Goal: Information Seeking & Learning: Learn about a topic

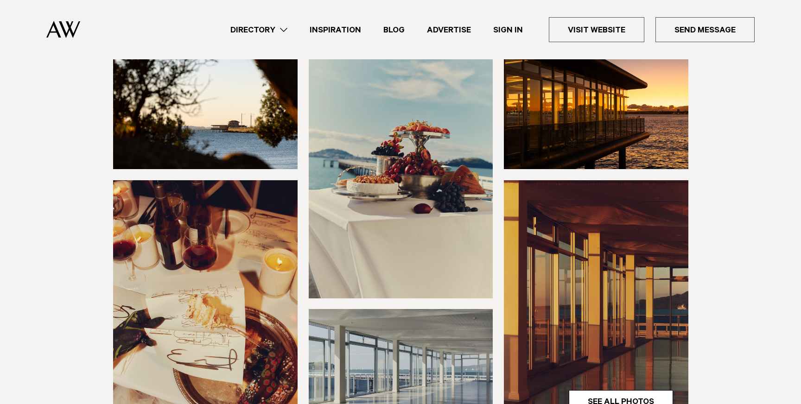
scroll to position [194, 0]
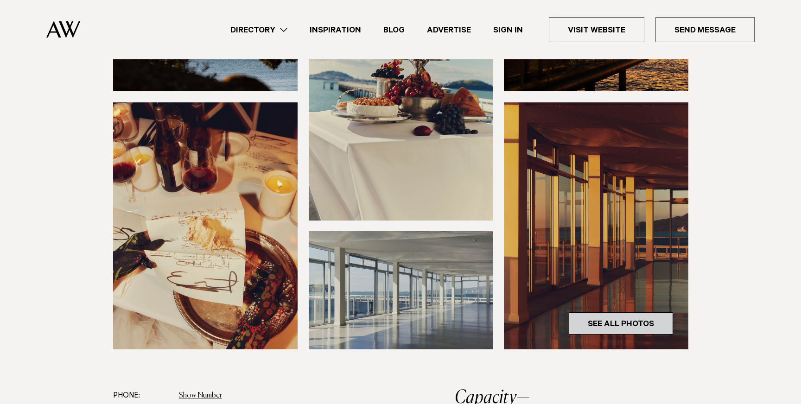
click at [625, 324] on link "See All Photos" at bounding box center [621, 323] width 104 height 22
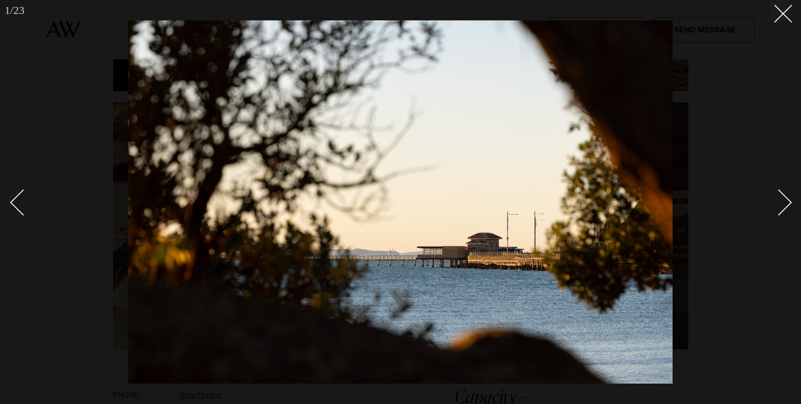
click at [780, 212] on div "Next slide" at bounding box center [779, 203] width 26 height 26
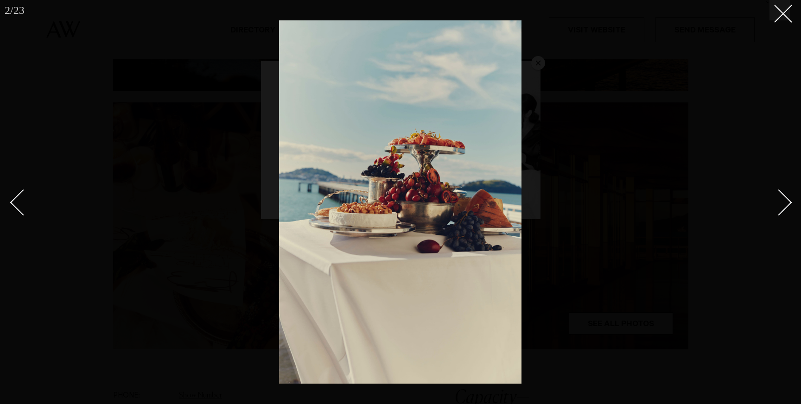
click at [785, 205] on div "Next slide" at bounding box center [779, 203] width 26 height 26
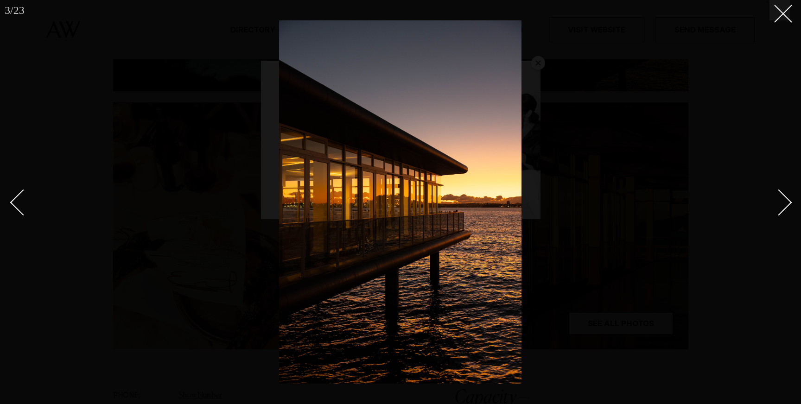
click at [785, 205] on div "Next slide" at bounding box center [779, 203] width 26 height 26
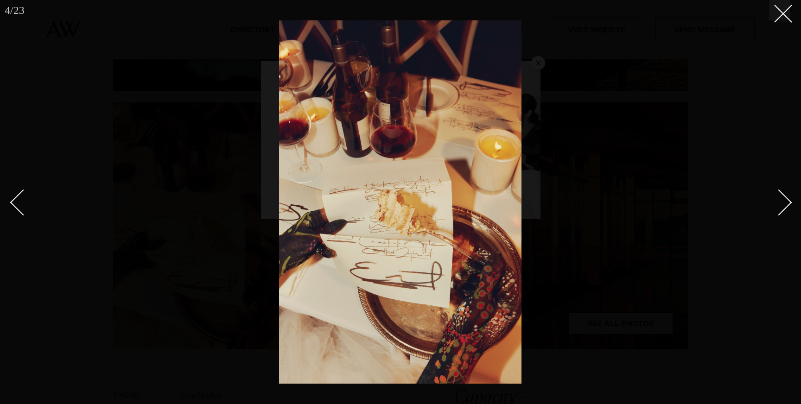
click at [785, 203] on div "Next slide" at bounding box center [779, 203] width 26 height 26
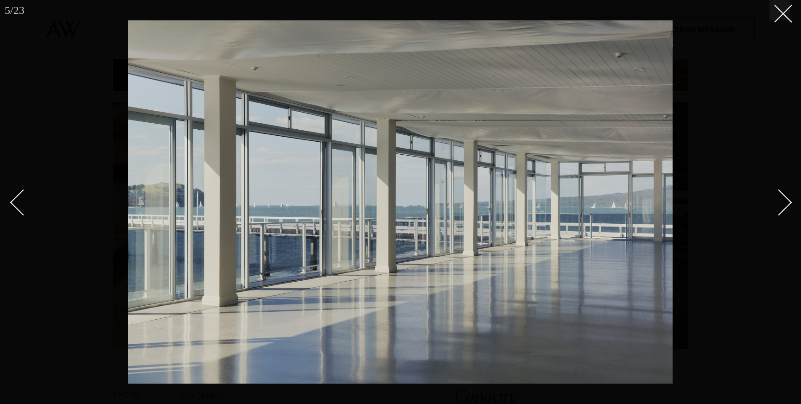
click at [785, 203] on div "Next slide" at bounding box center [779, 203] width 26 height 26
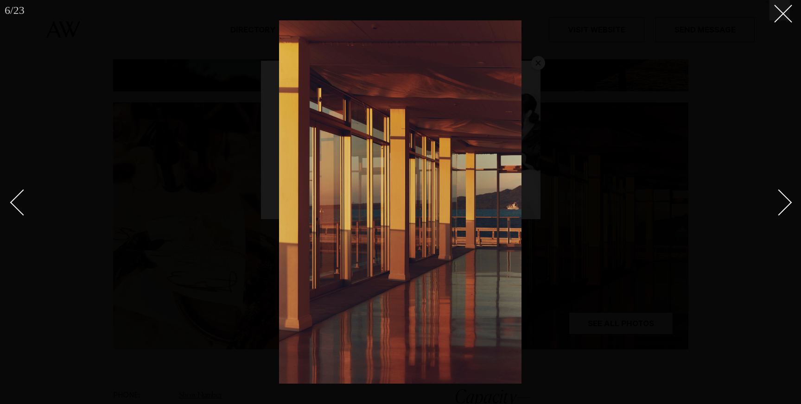
click at [785, 203] on div "Next slide" at bounding box center [779, 203] width 26 height 26
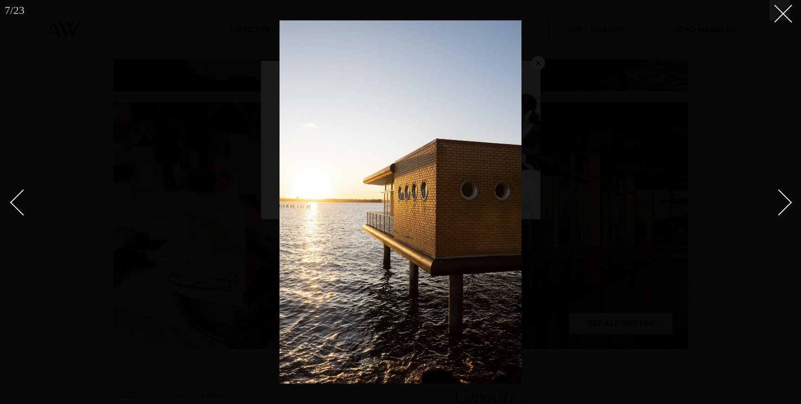
click at [785, 203] on div "Next slide" at bounding box center [779, 203] width 26 height 26
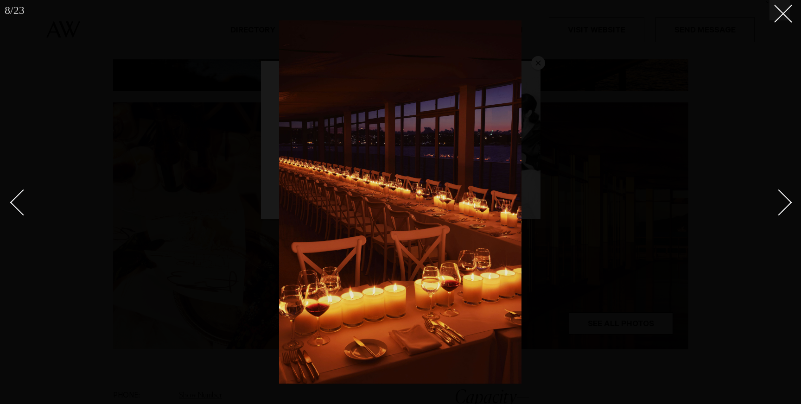
click at [785, 203] on div "Next slide" at bounding box center [779, 203] width 26 height 26
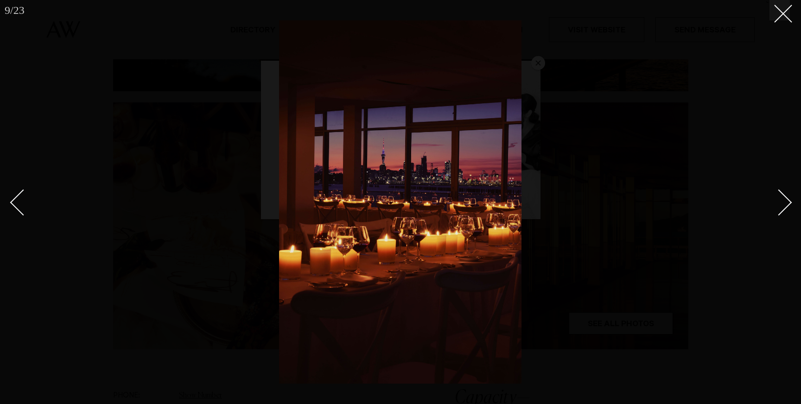
click at [785, 203] on div "Next slide" at bounding box center [779, 203] width 26 height 26
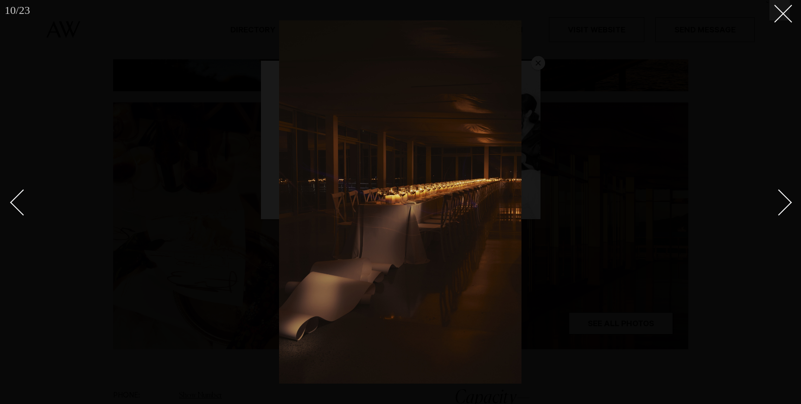
click at [785, 203] on div "Next slide" at bounding box center [779, 203] width 26 height 26
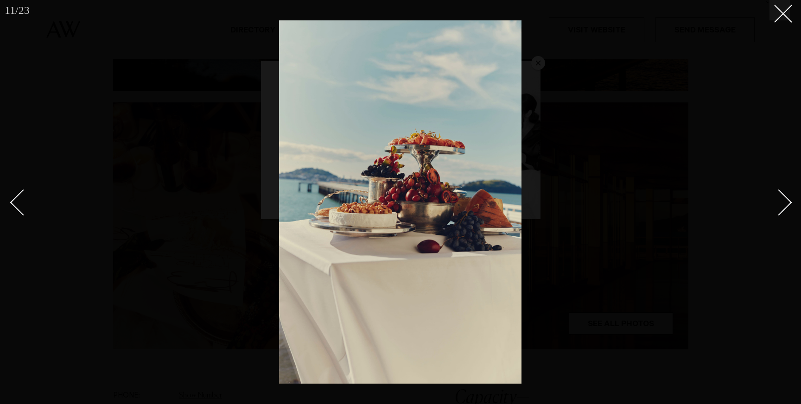
click at [785, 203] on div "Next slide" at bounding box center [779, 203] width 26 height 26
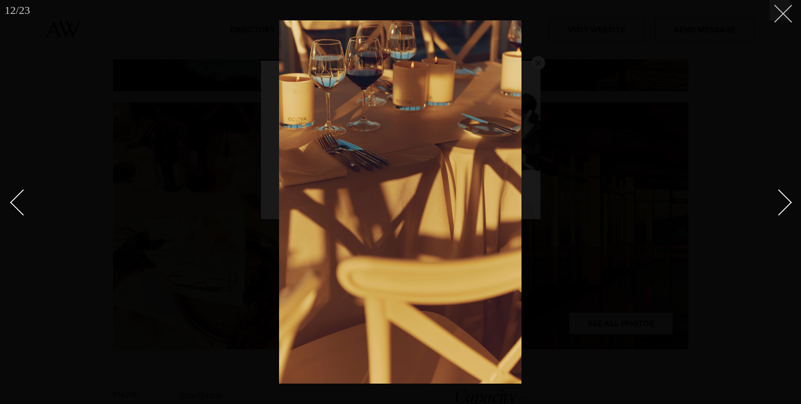
click at [775, 20] on div "12 / 23 `" at bounding box center [400, 202] width 801 height 404
click at [782, 12] on icon at bounding box center [779, 10] width 11 height 11
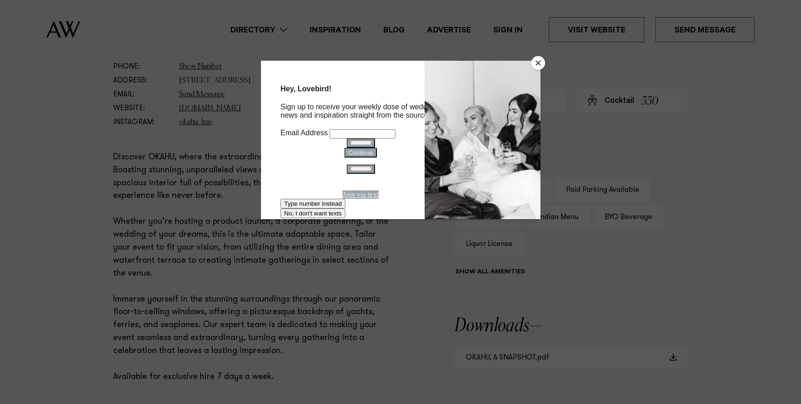
scroll to position [536, 0]
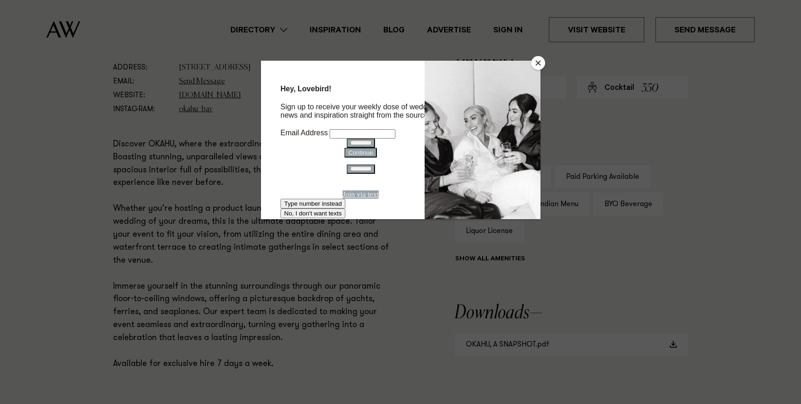
click at [650, 216] on div at bounding box center [400, 202] width 801 height 404
click at [538, 65] on button "Close" at bounding box center [538, 63] width 14 height 14
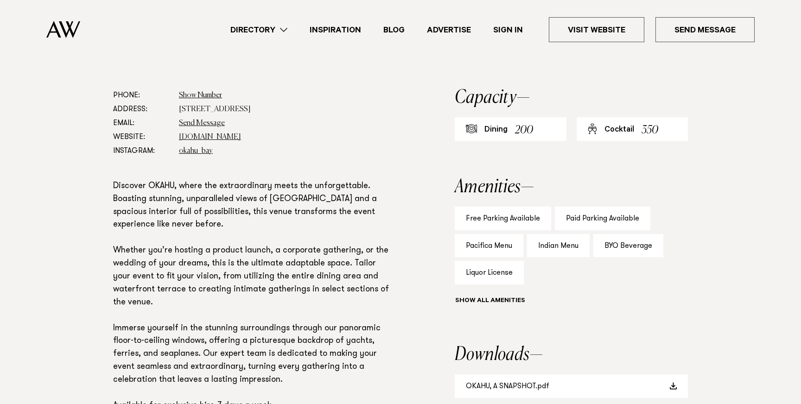
scroll to position [498, 0]
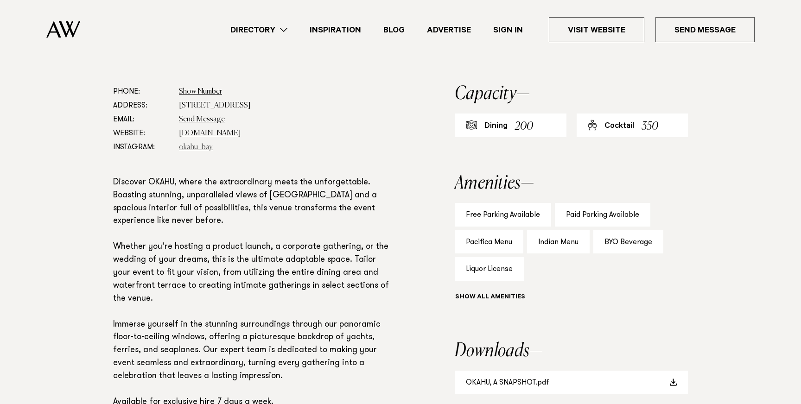
click at [206, 147] on link "okahu_bay" at bounding box center [196, 147] width 34 height 7
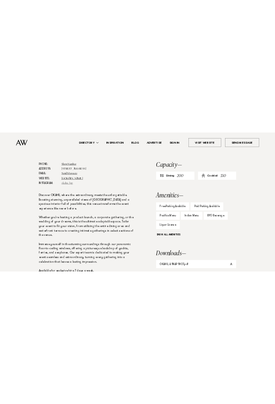
scroll to position [510, 0]
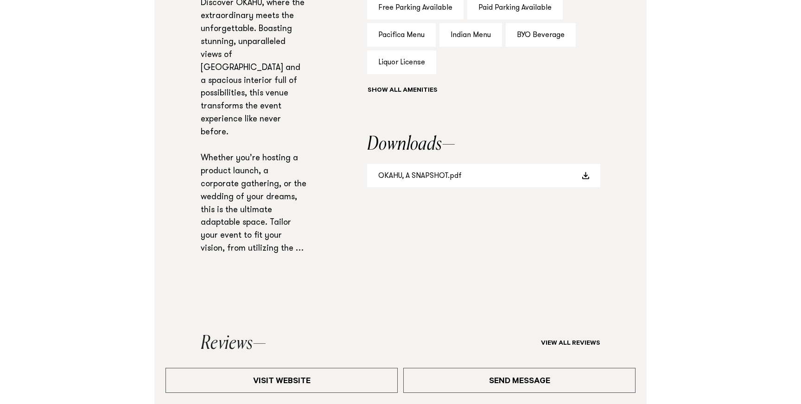
scroll to position [705, 0]
